Goal: Task Accomplishment & Management: Complete application form

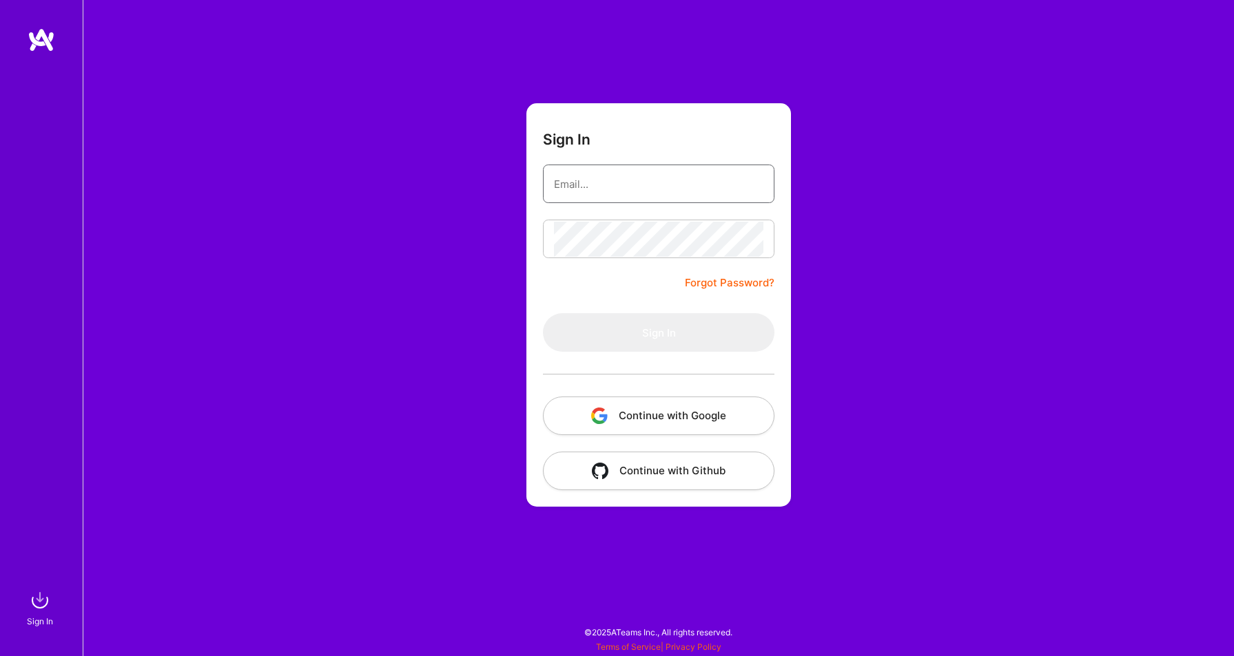
type input "[PERSON_NAME][EMAIL_ADDRESS][PERSON_NAME][DOMAIN_NAME]"
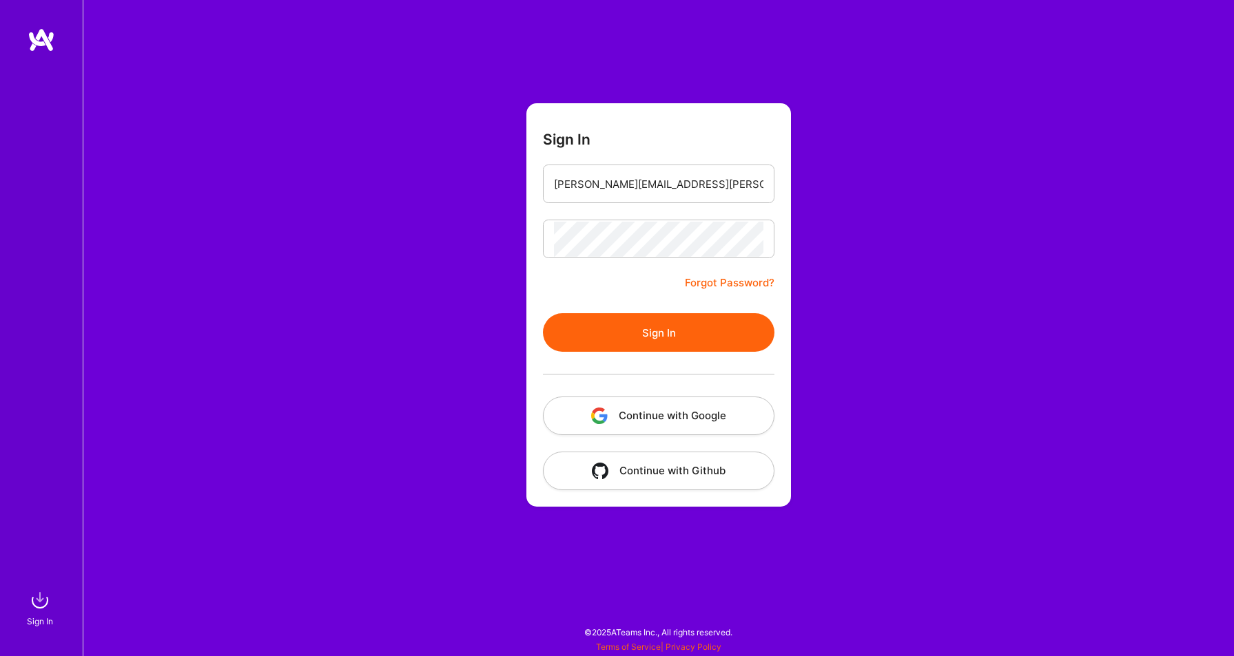
click at [654, 326] on button "Sign In" at bounding box center [658, 332] width 231 height 39
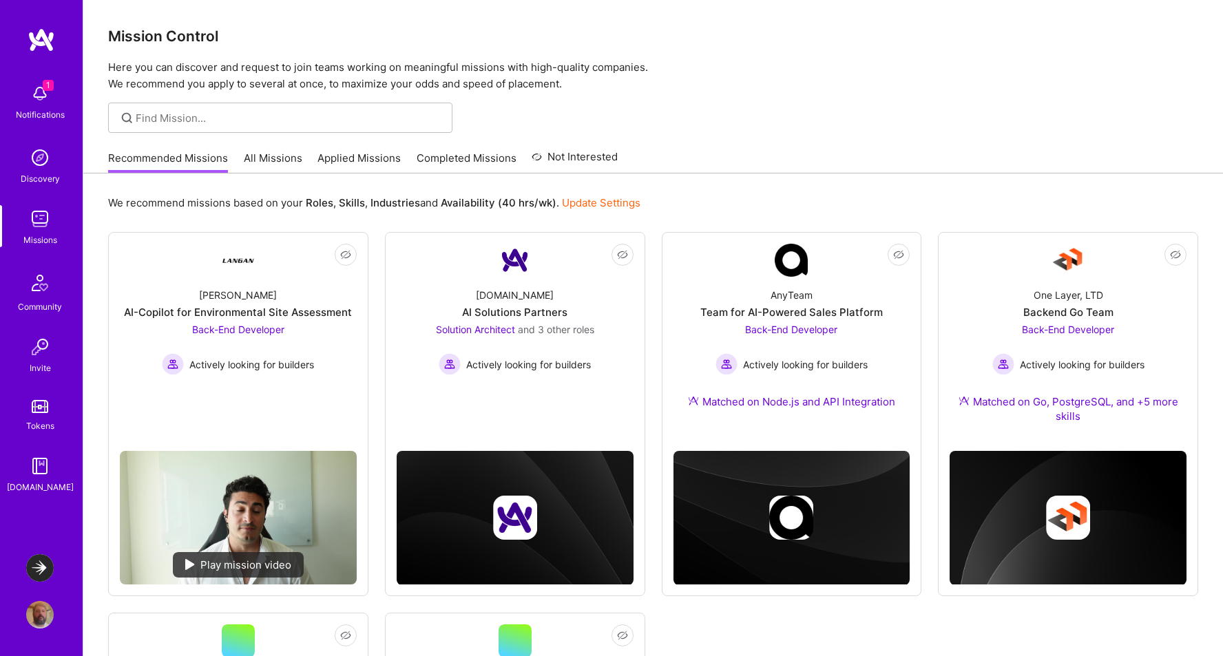
click at [282, 158] on link "All Missions" at bounding box center [273, 162] width 59 height 23
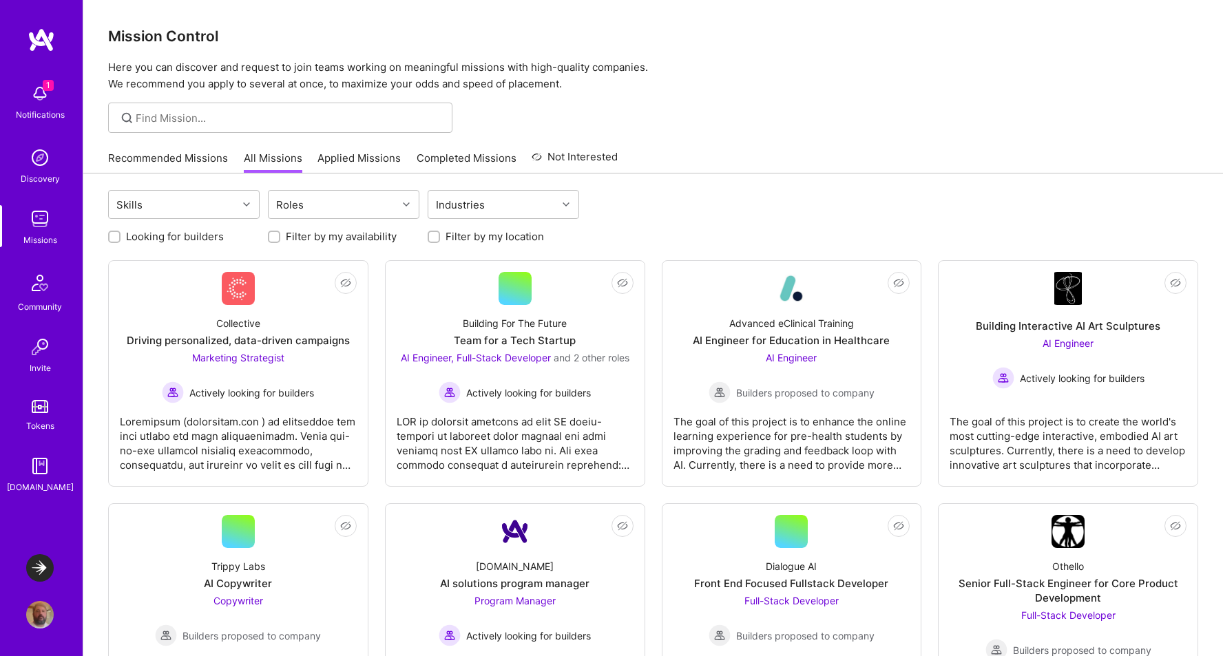
click at [357, 152] on link "Applied Missions" at bounding box center [359, 162] width 83 height 23
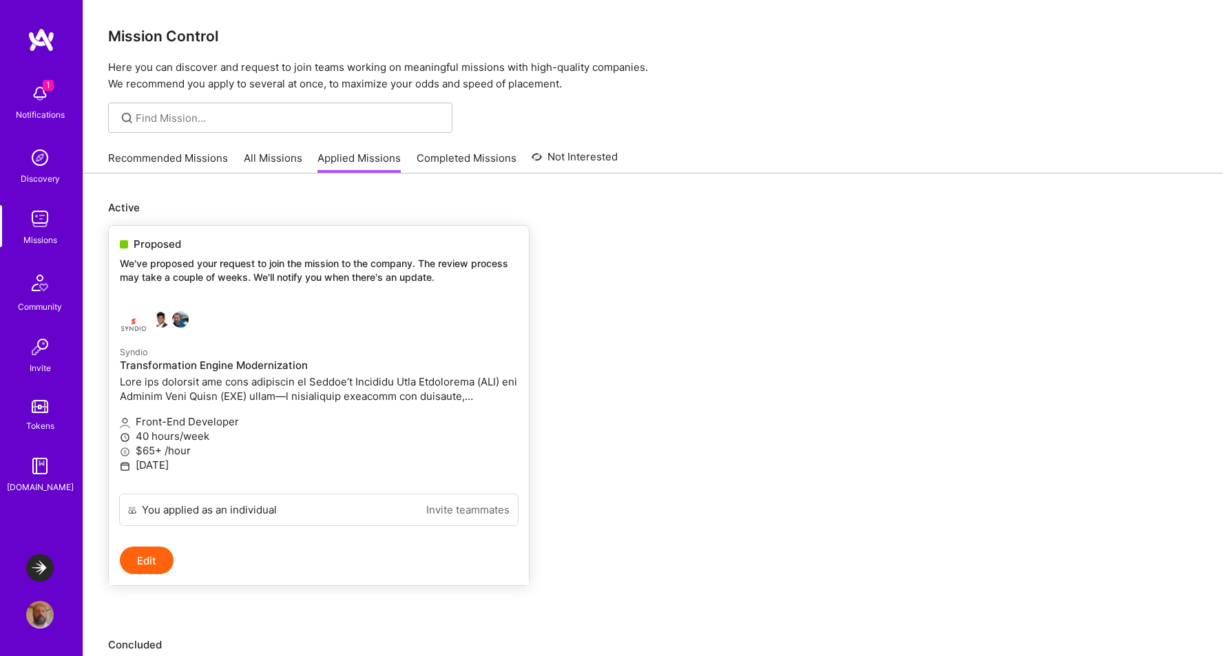
click at [171, 252] on div "Proposed We've proposed your request to join the mission to the company. The re…" at bounding box center [319, 263] width 420 height 74
click at [136, 322] on img at bounding box center [134, 325] width 28 height 28
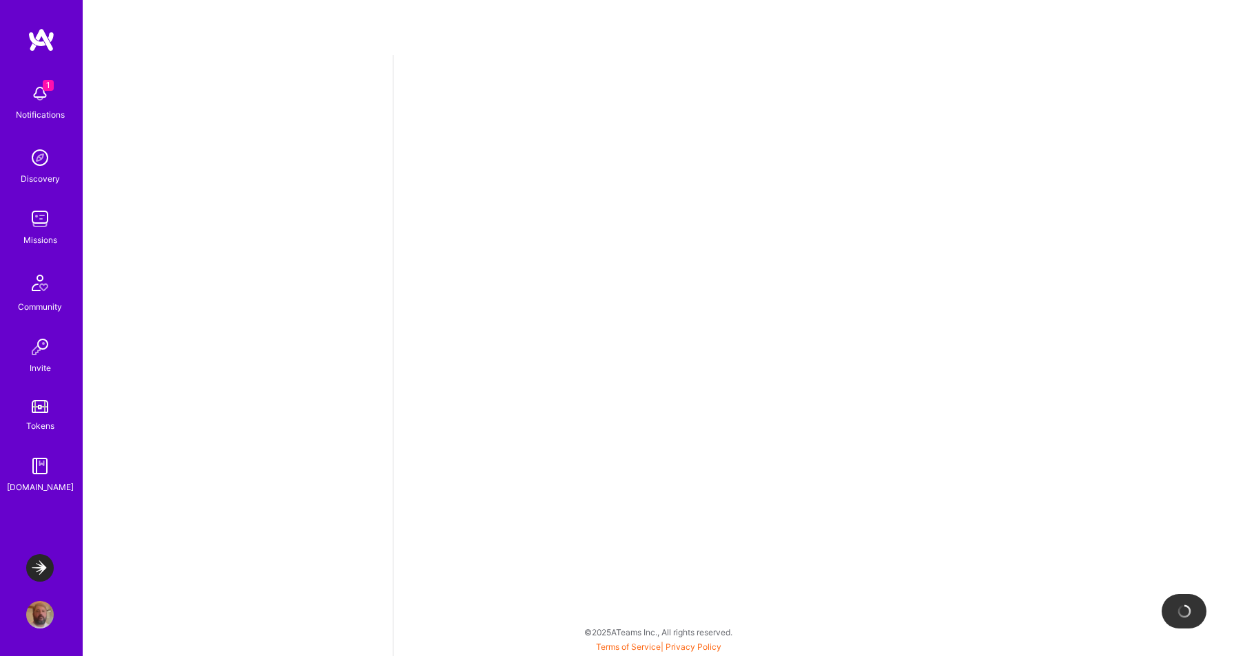
select select "US"
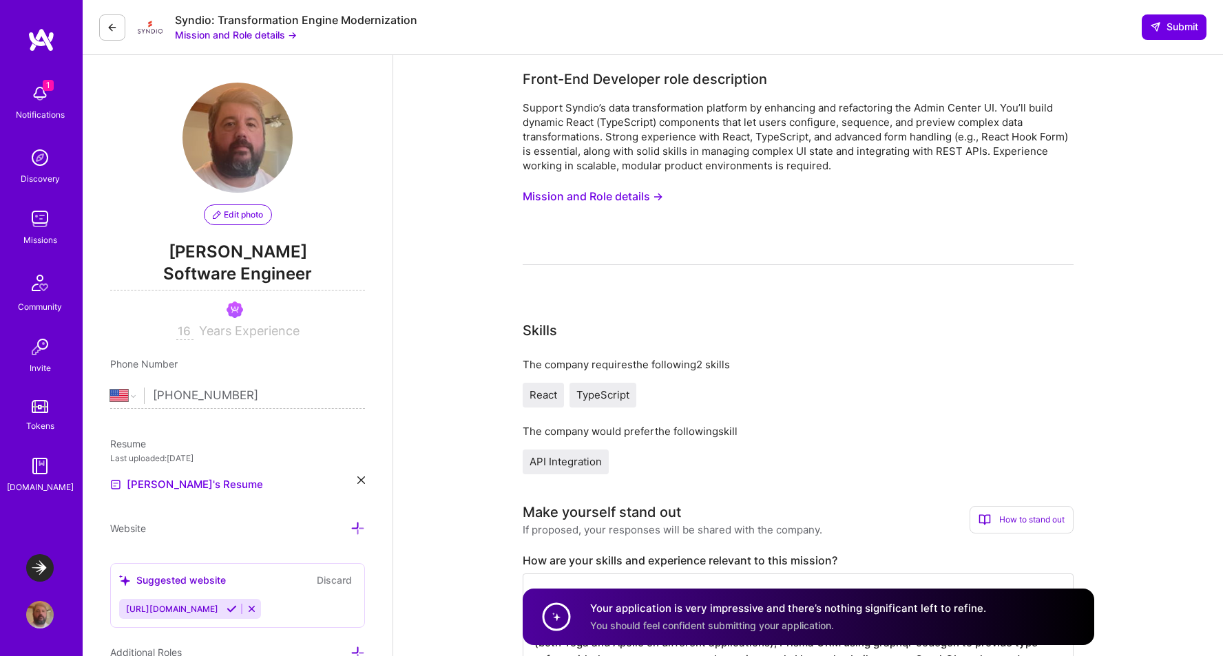
click at [285, 37] on button "Mission and Role details →" at bounding box center [236, 35] width 122 height 14
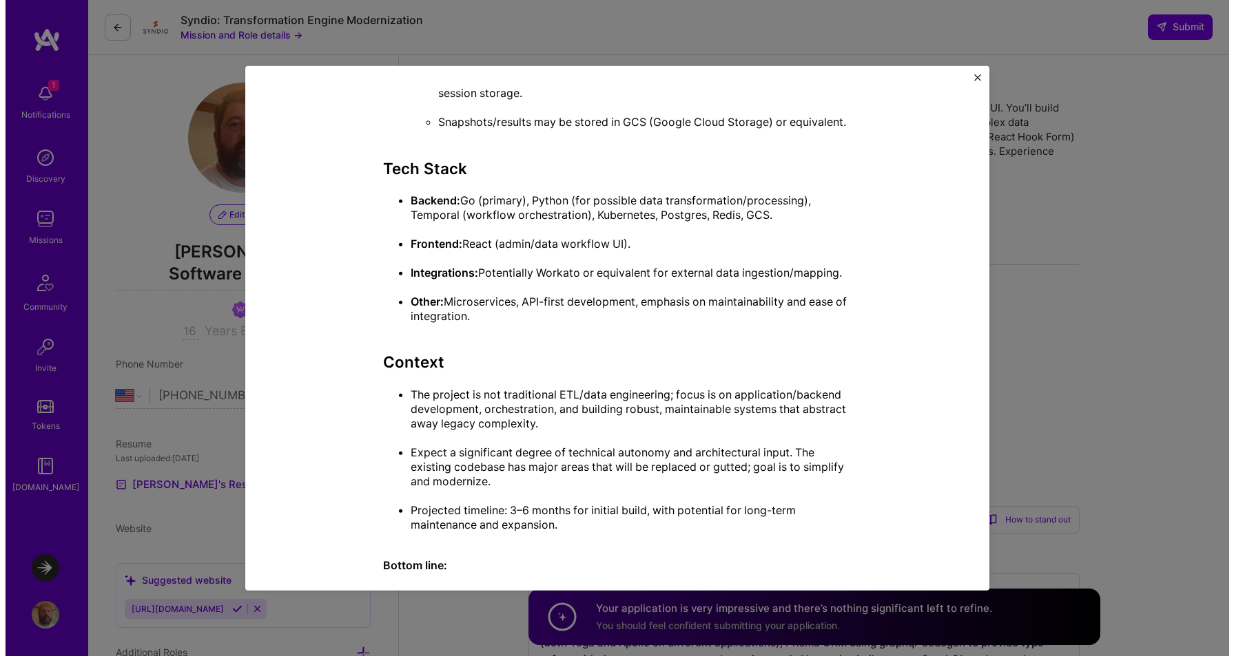
scroll to position [1134, 0]
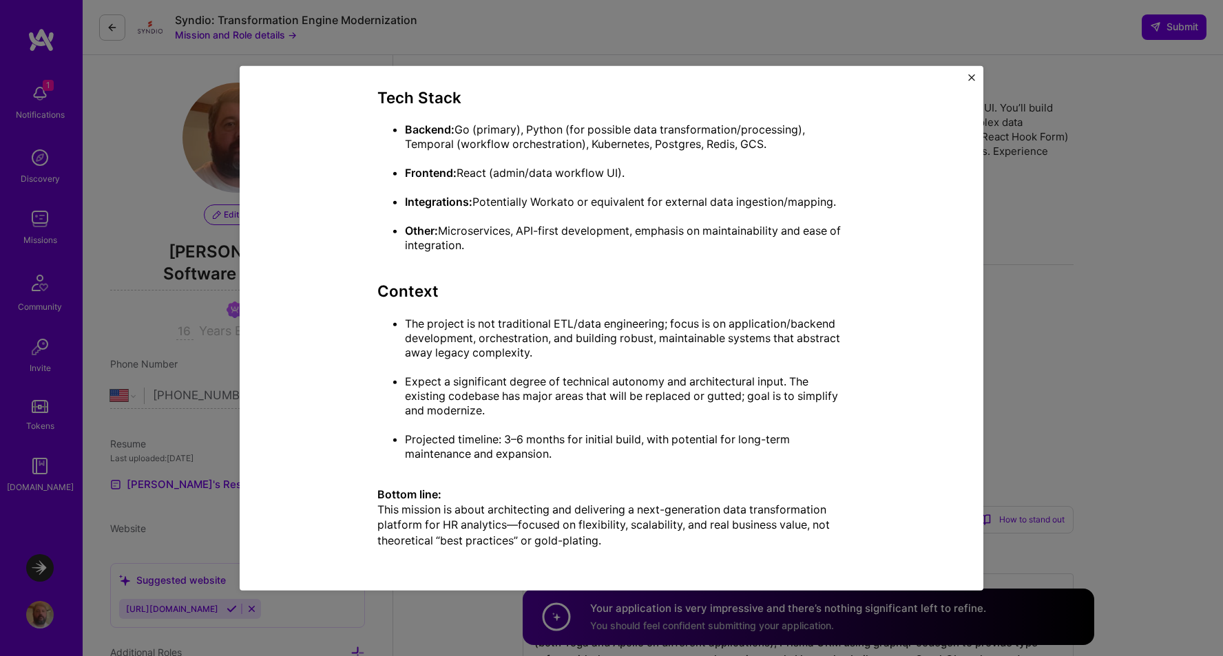
click at [970, 78] on img "Close" at bounding box center [971, 77] width 7 height 7
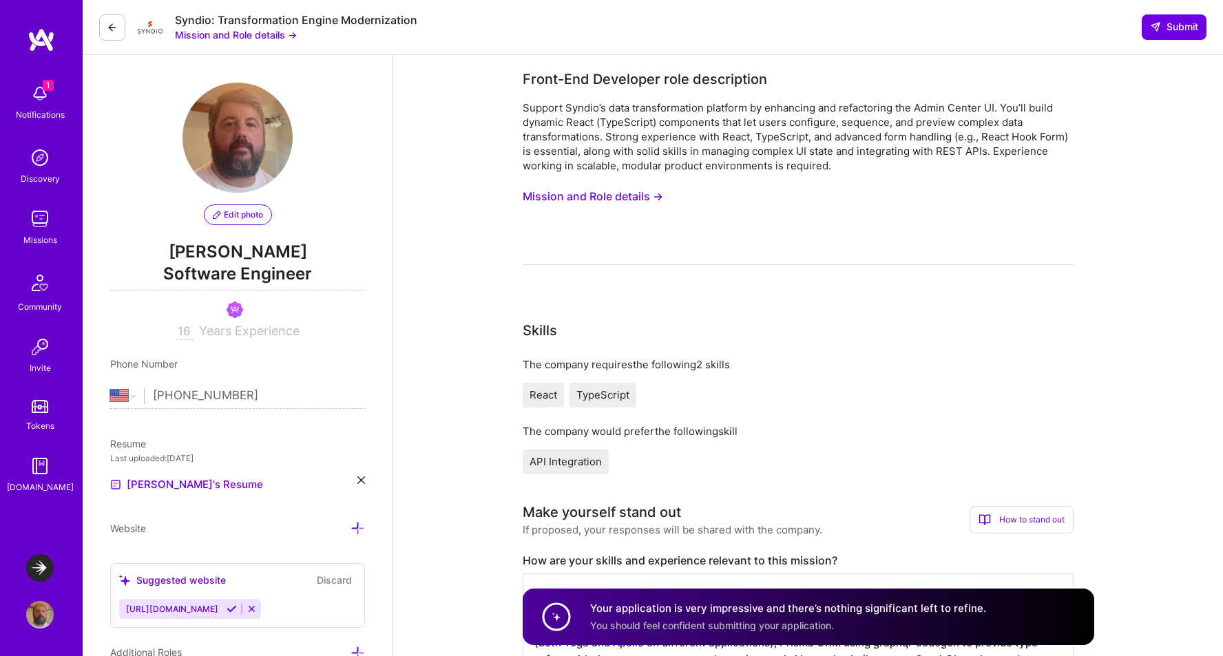
click at [41, 92] on img at bounding box center [40, 94] width 28 height 28
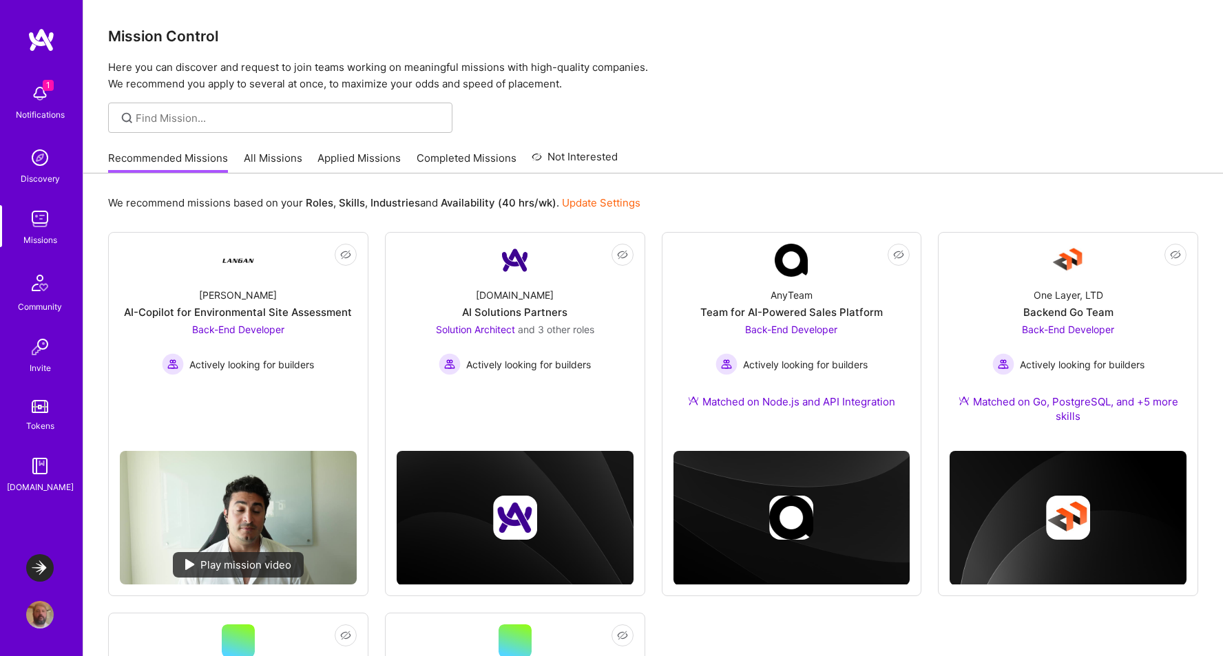
click at [368, 157] on link "Applied Missions" at bounding box center [359, 162] width 83 height 23
